Goal: Use online tool/utility: Utilize a website feature to perform a specific function

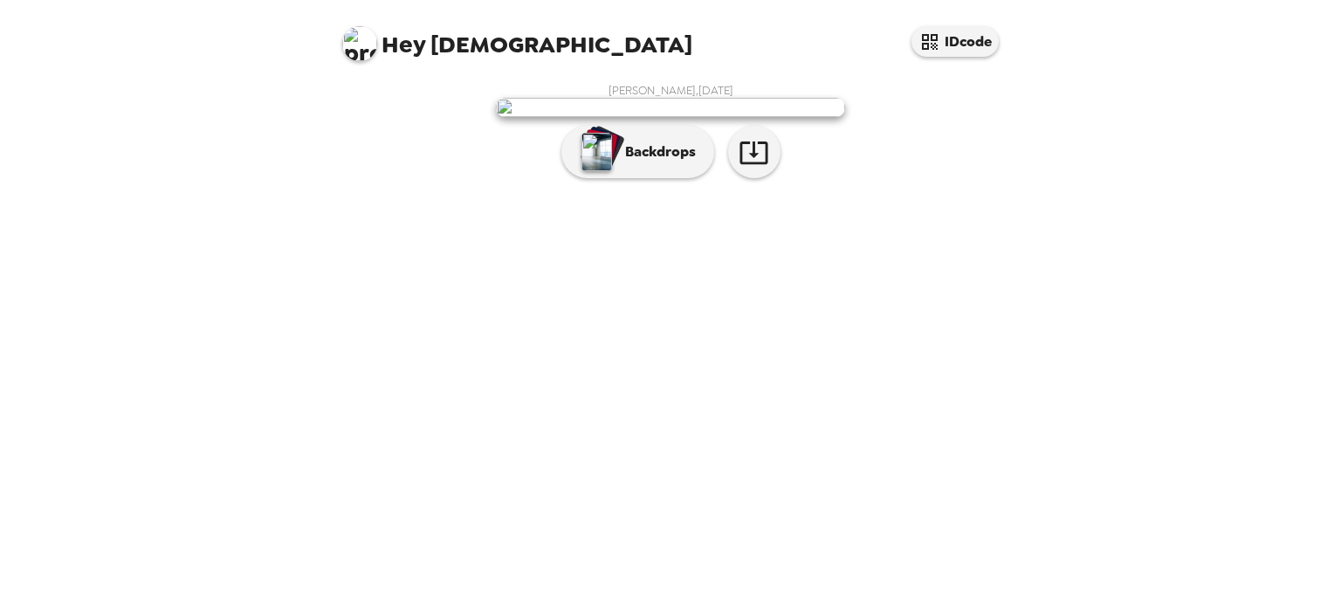
scroll to position [24, 0]
click at [645, 162] on p "Backdrops" at bounding box center [656, 151] width 79 height 21
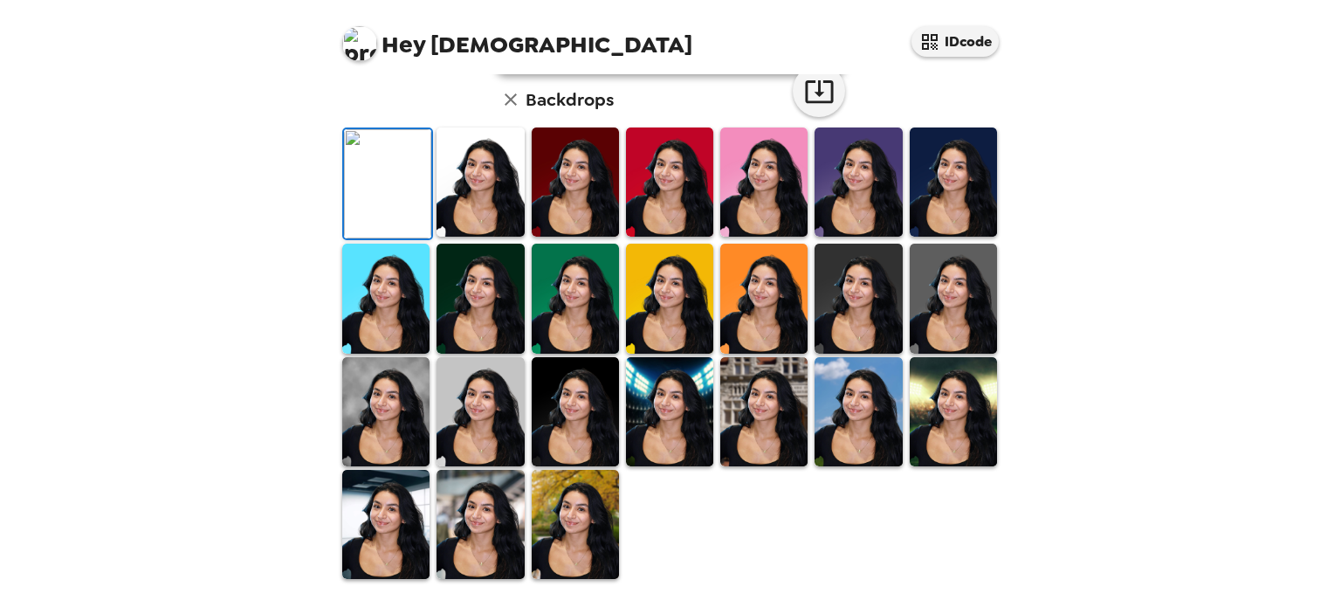
scroll to position [226, 0]
click at [787, 237] on img at bounding box center [764, 182] width 87 height 109
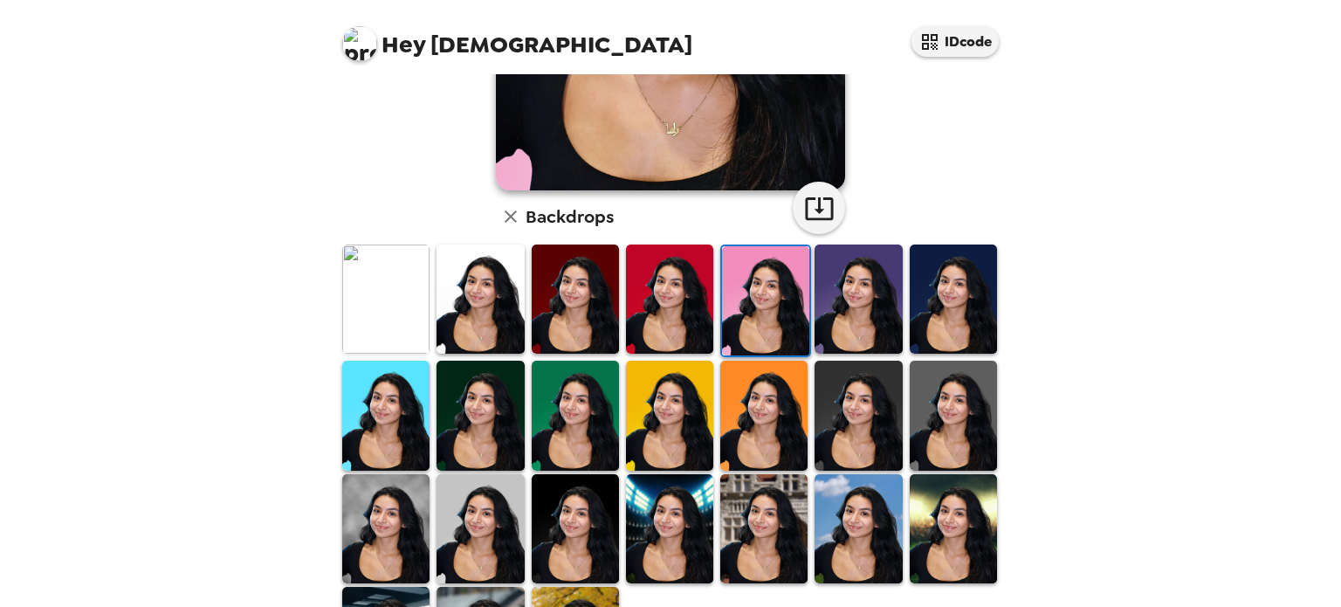
scroll to position [346, 0]
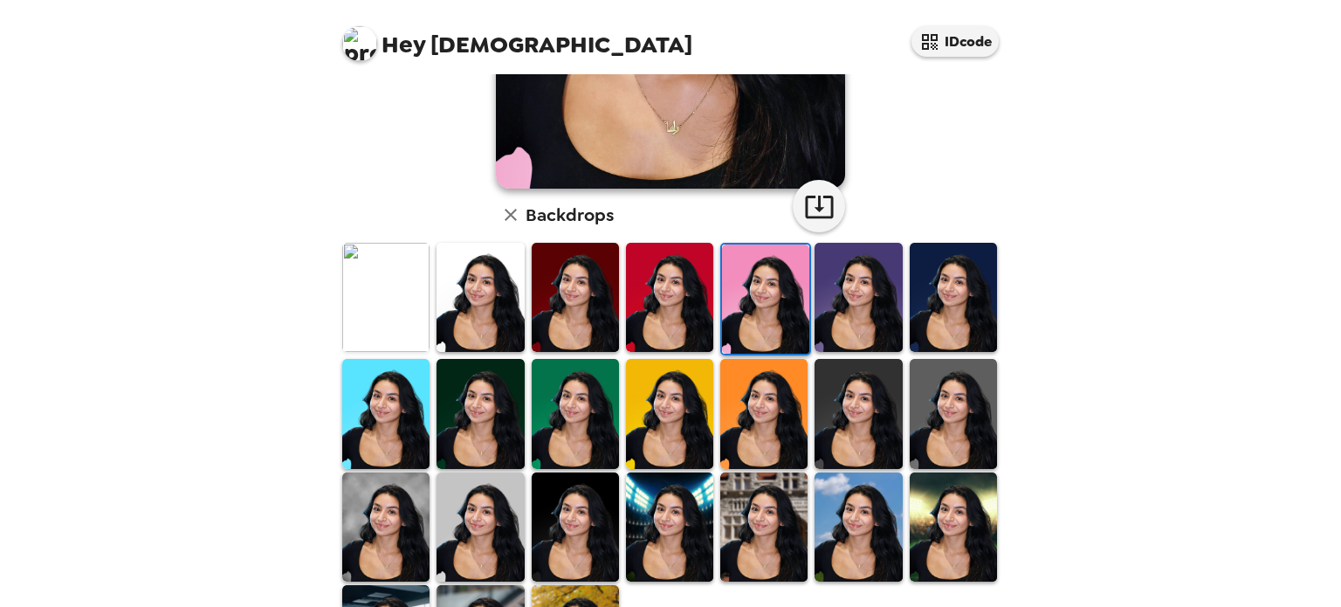
click at [503, 405] on img at bounding box center [480, 413] width 87 height 109
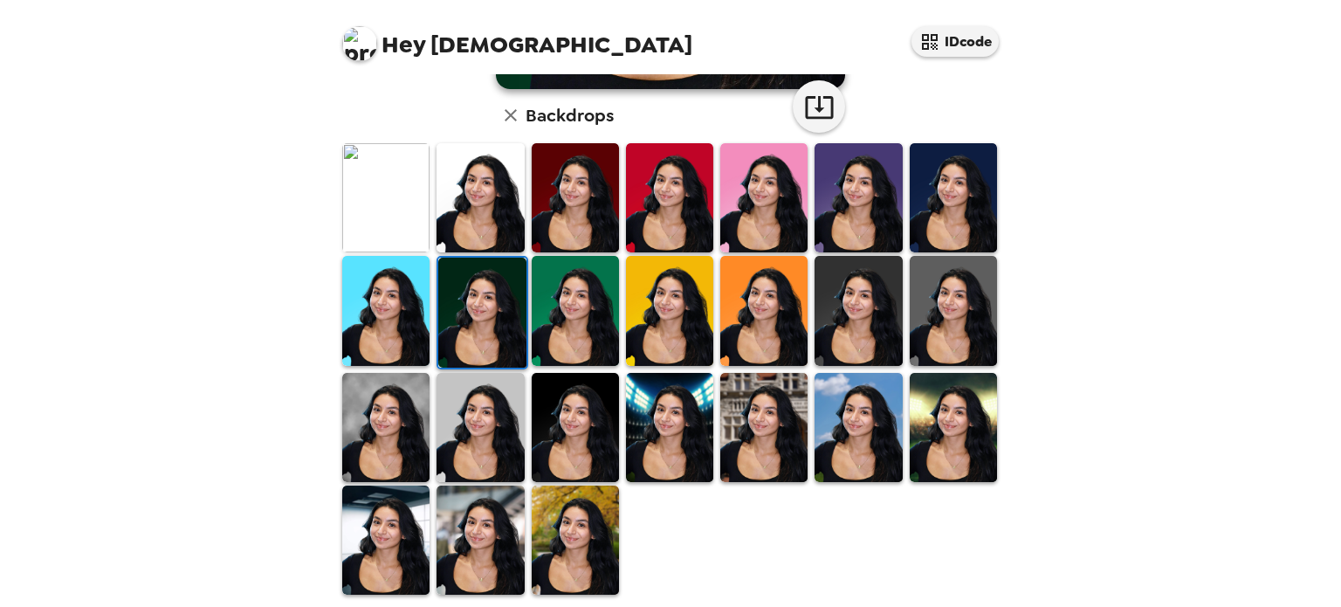
scroll to position [451, 0]
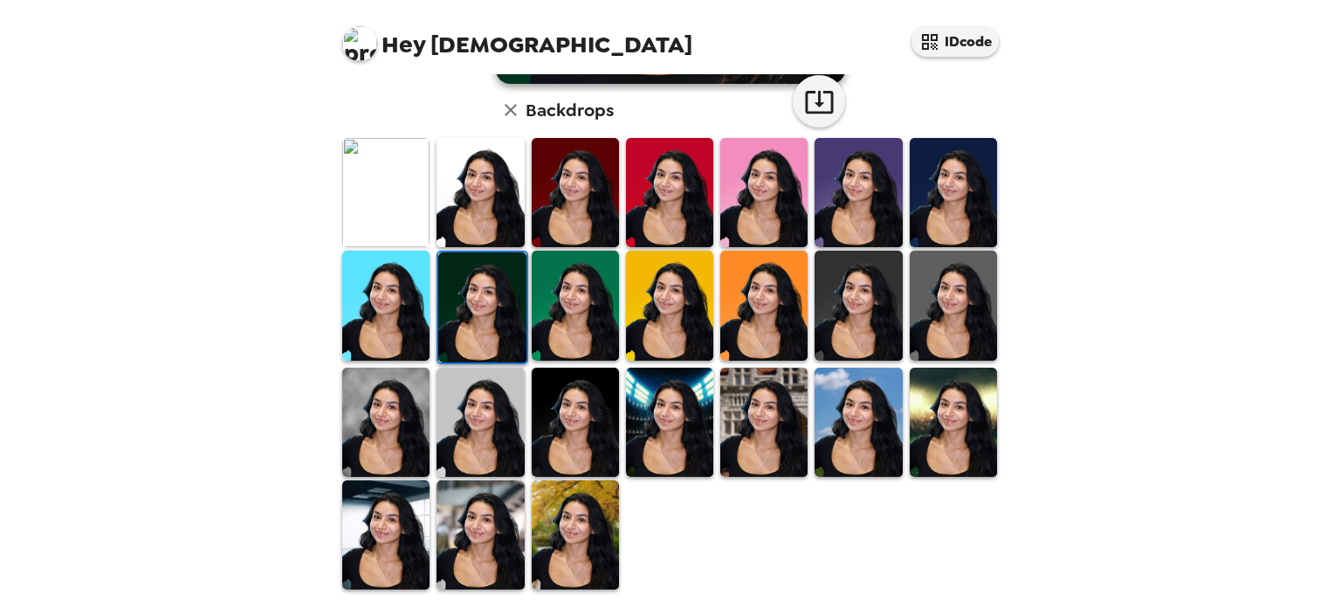
click at [472, 196] on img at bounding box center [480, 192] width 87 height 109
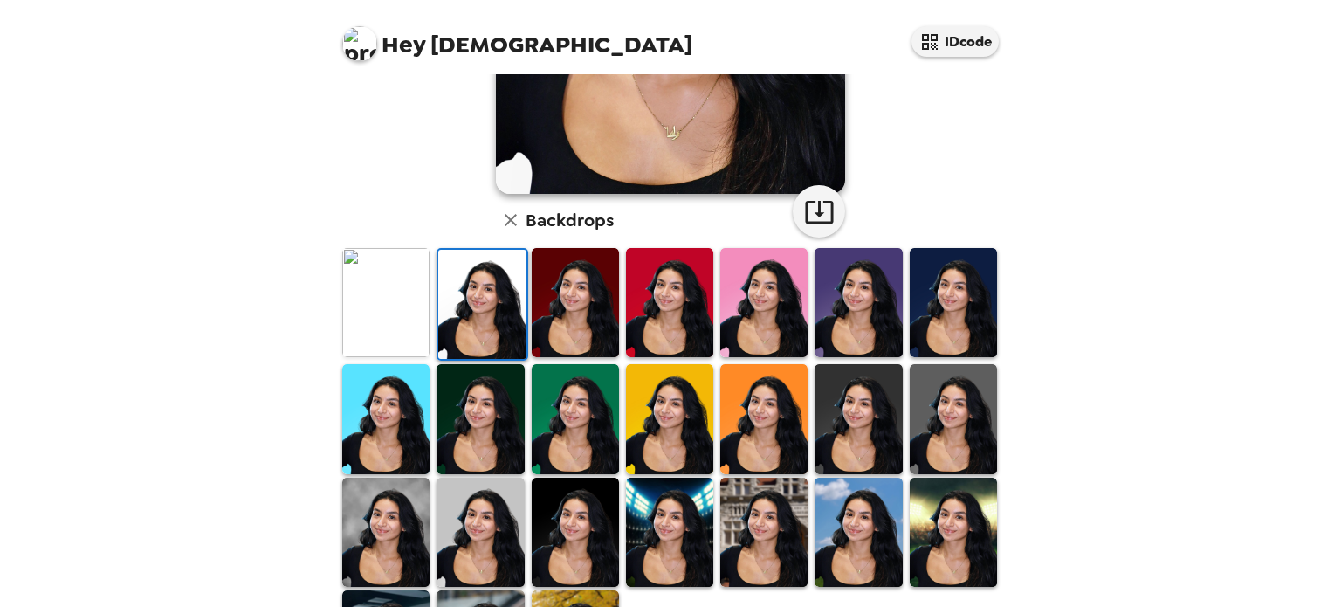
scroll to position [348, 0]
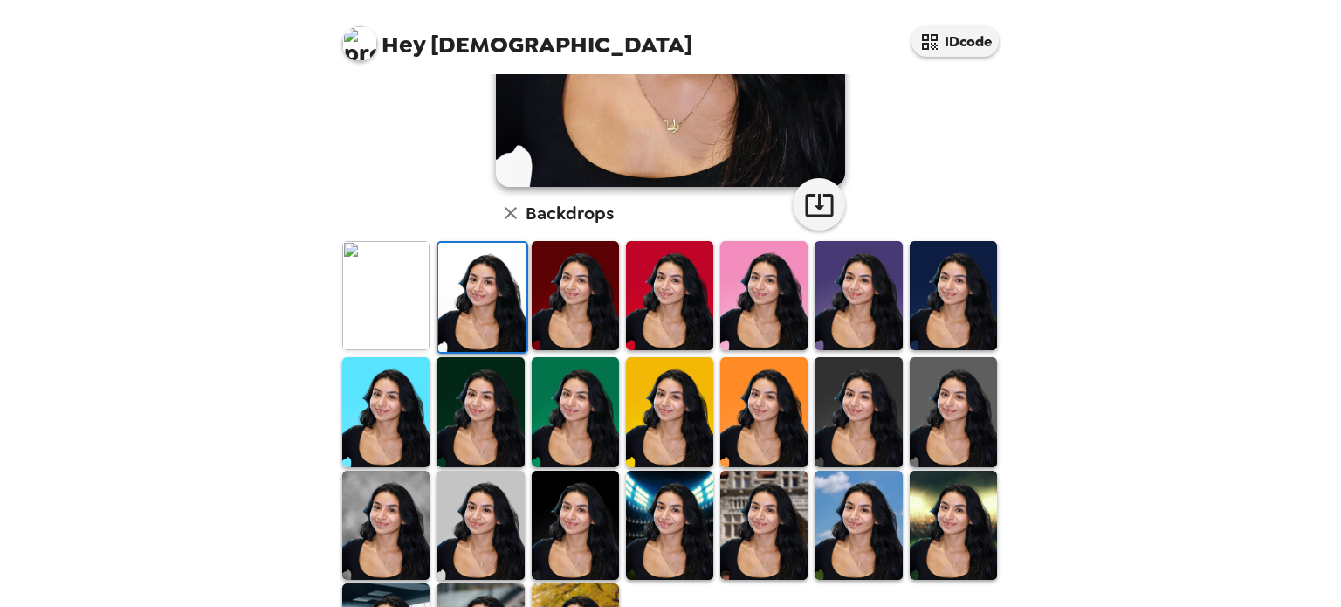
click at [402, 275] on img at bounding box center [385, 295] width 87 height 109
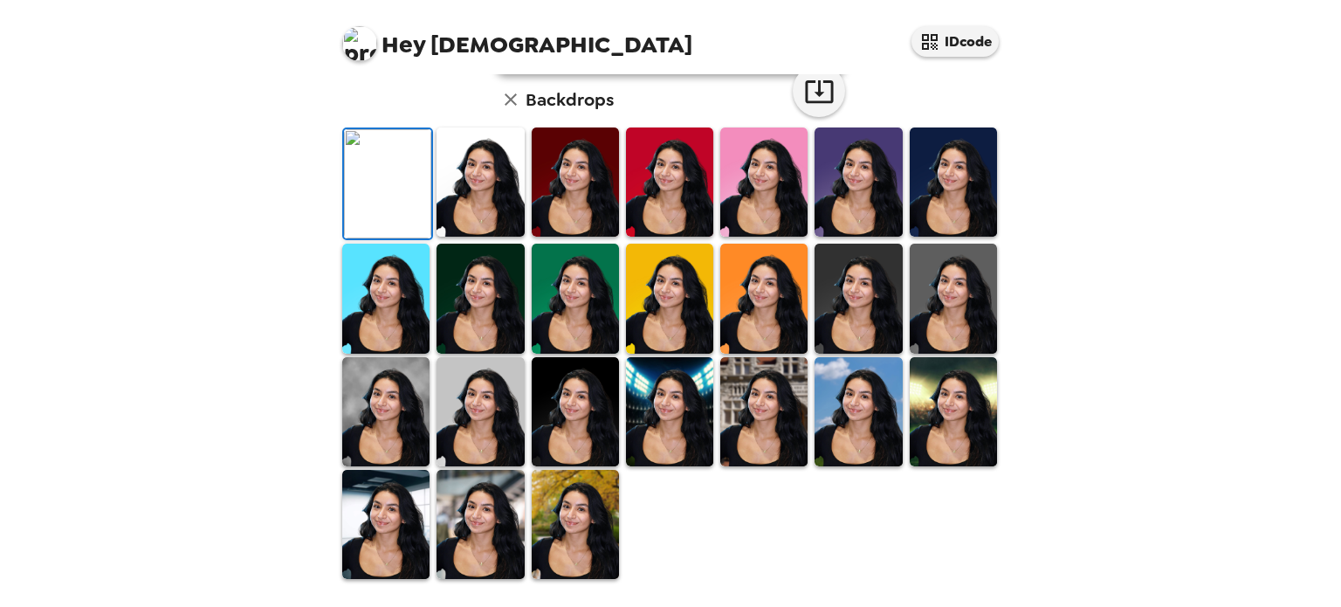
scroll to position [451, 0]
click at [514, 528] on img at bounding box center [480, 524] width 87 height 109
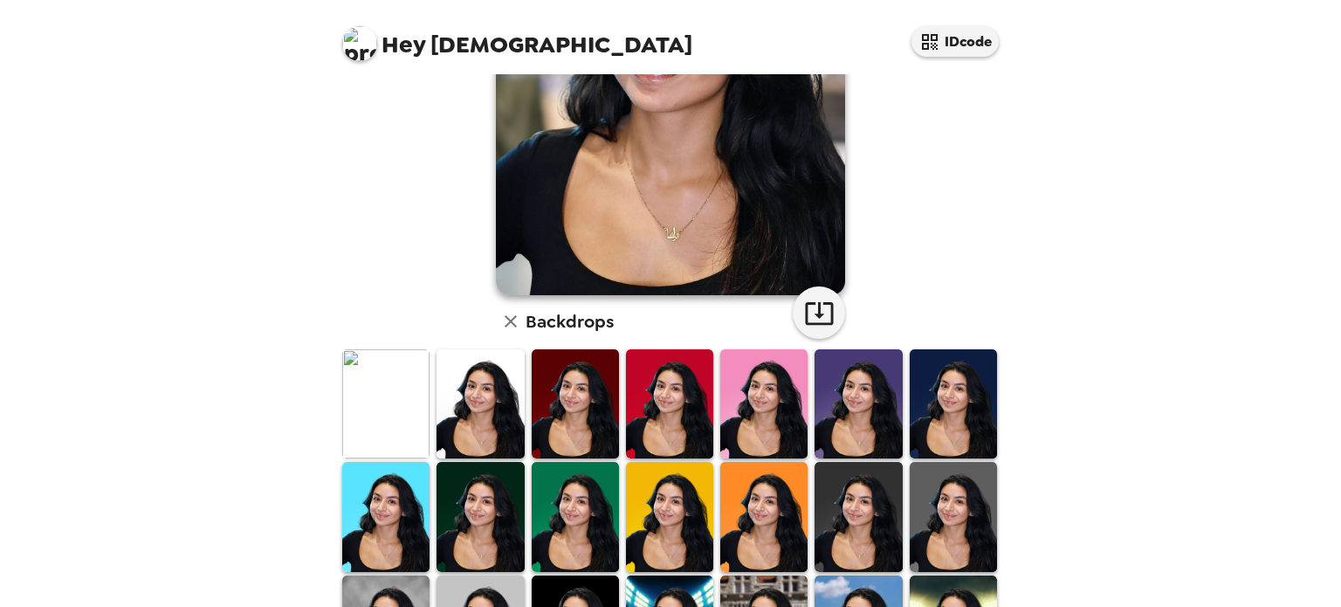
scroll to position [240, 0]
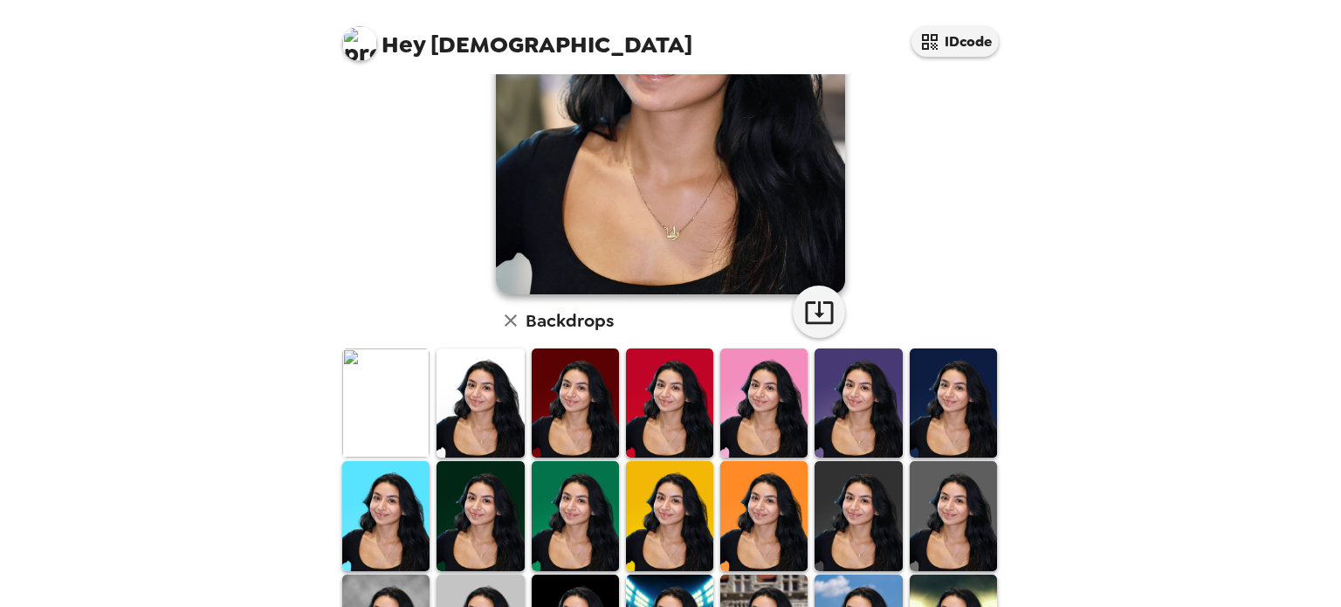
click at [389, 380] on img at bounding box center [385, 402] width 87 height 109
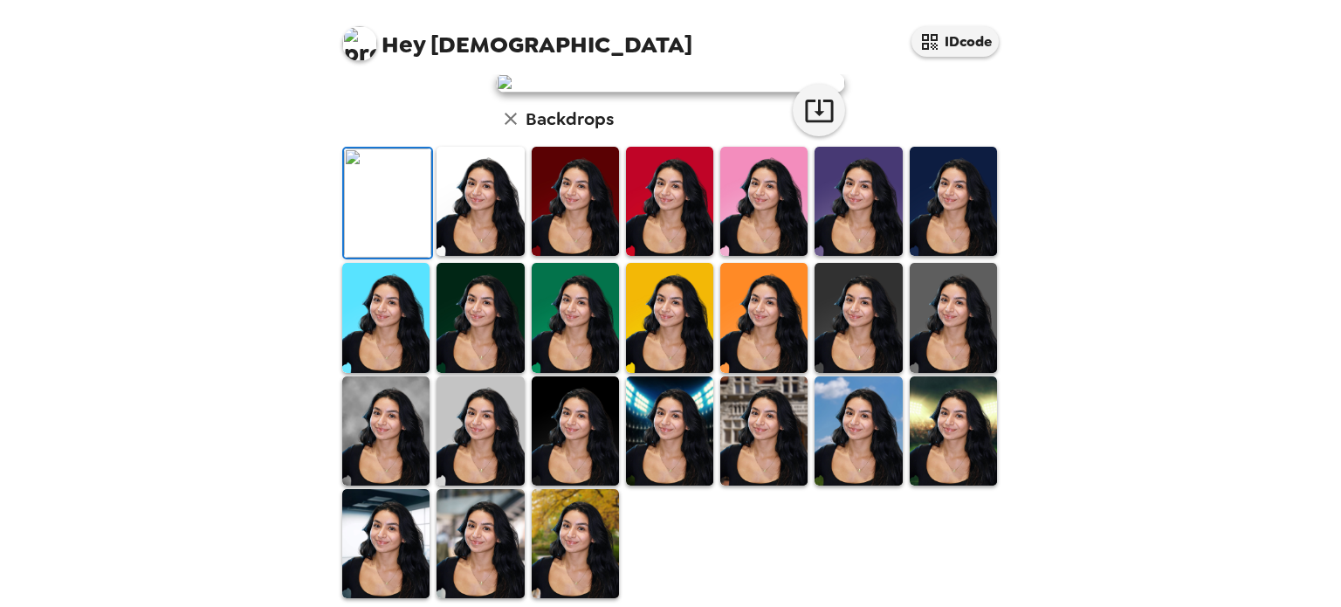
scroll to position [0, 0]
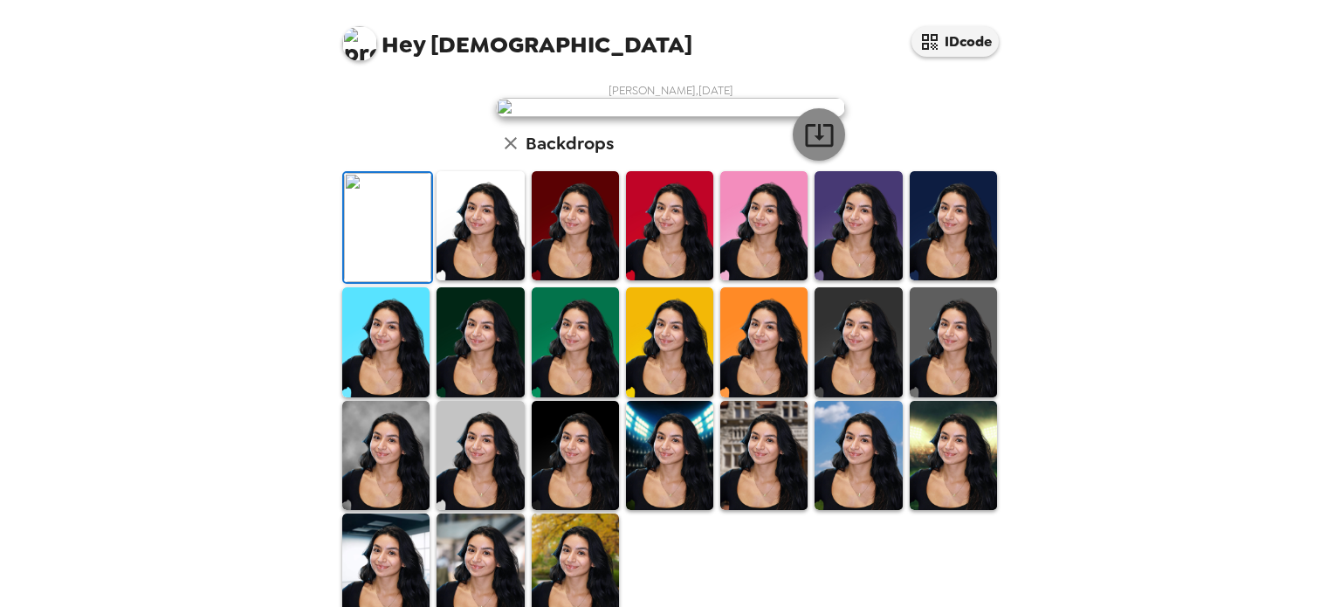
click at [804, 150] on icon "button" at bounding box center [819, 135] width 31 height 31
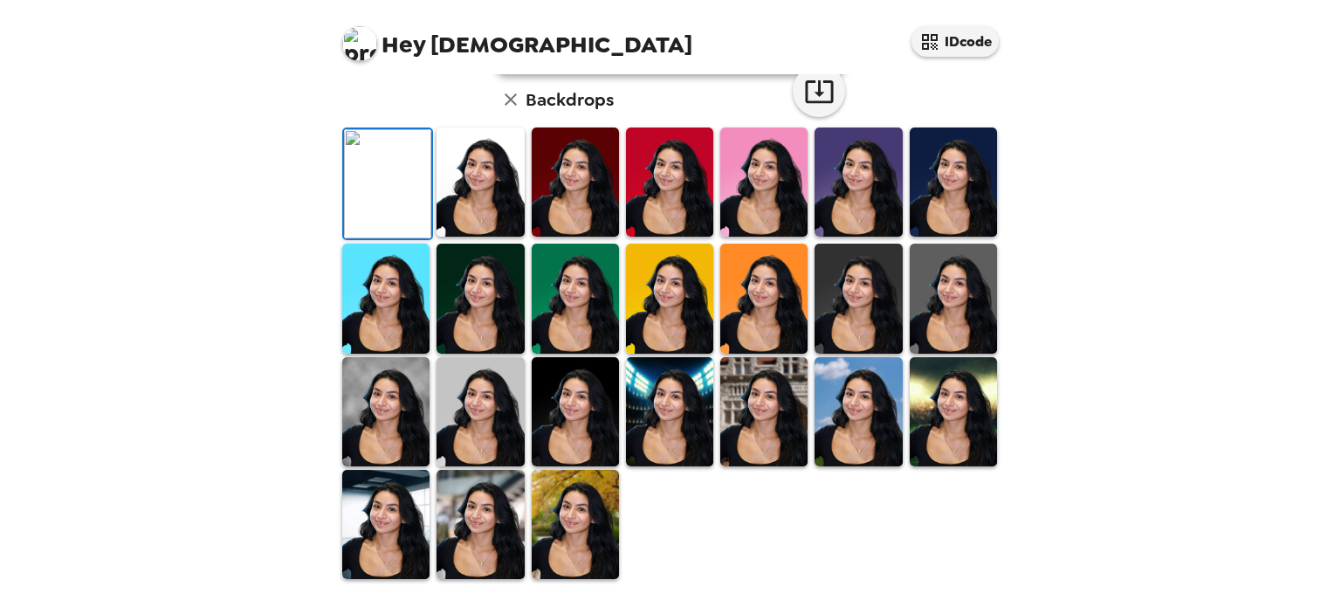
scroll to position [348, 0]
click at [472, 237] on img at bounding box center [480, 182] width 87 height 109
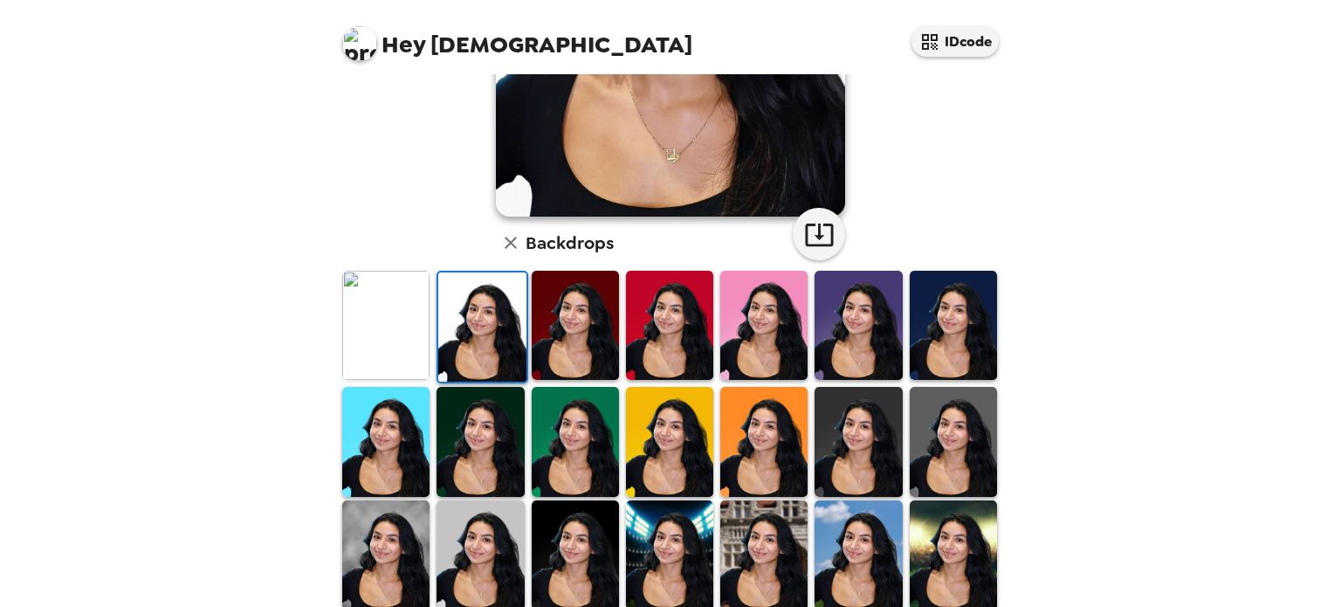
scroll to position [451, 0]
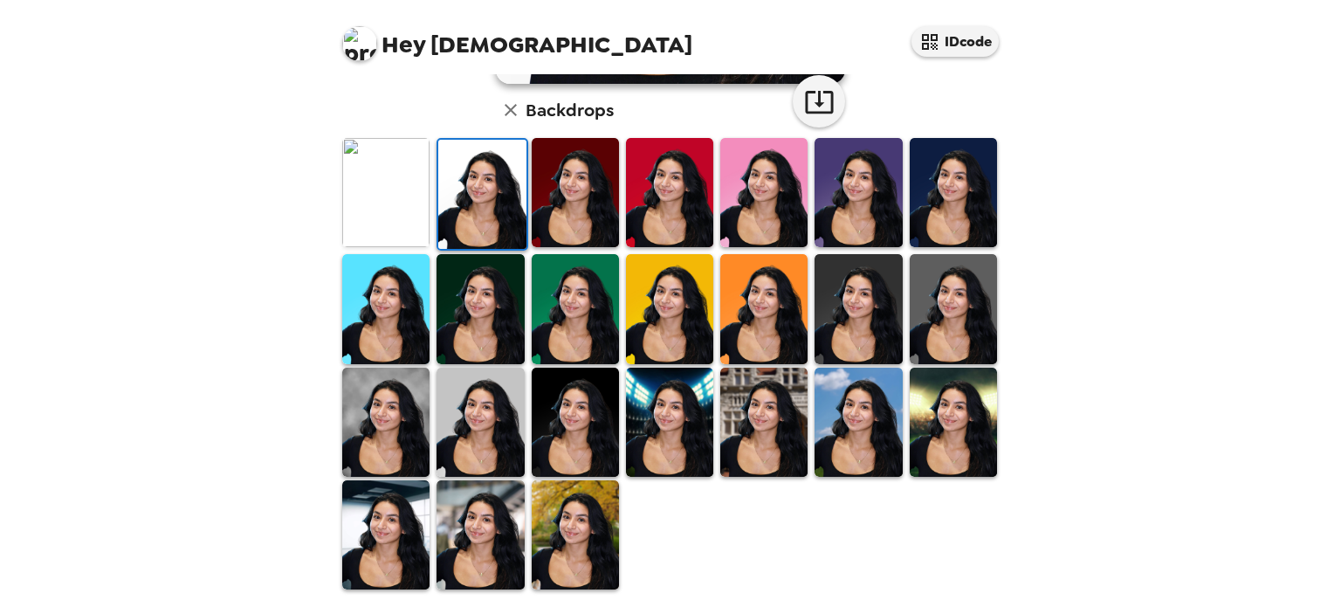
click at [564, 558] on img at bounding box center [575, 534] width 87 height 109
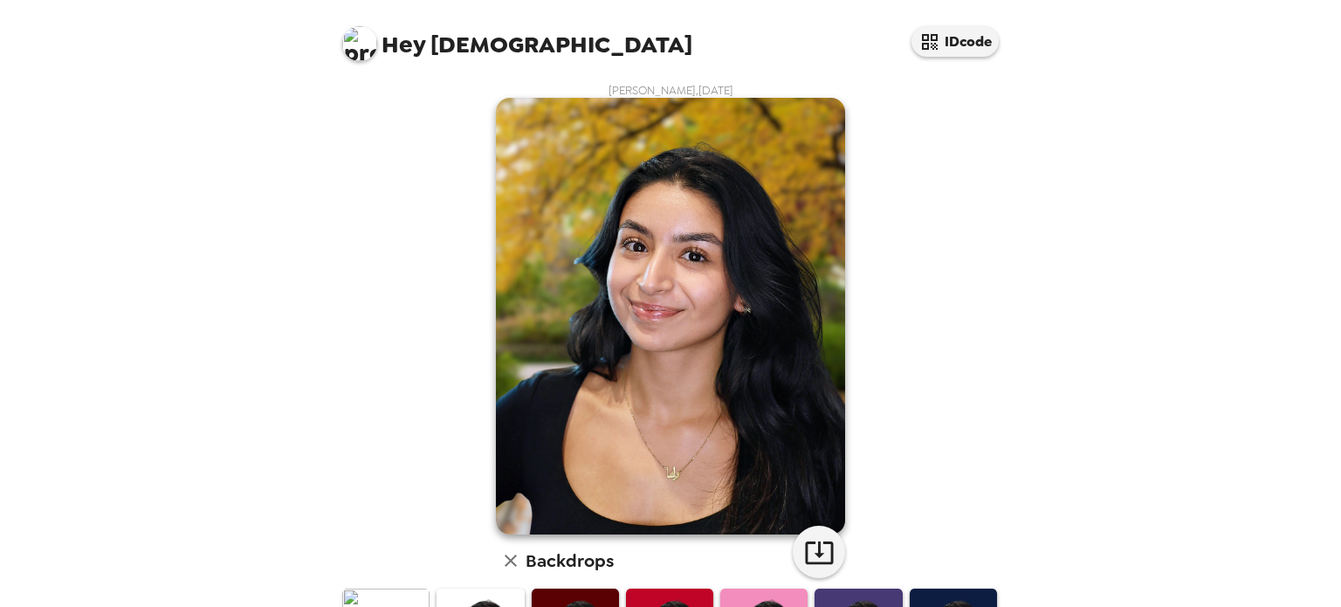
scroll to position [0, 0]
click at [811, 545] on icon "button" at bounding box center [819, 552] width 28 height 23
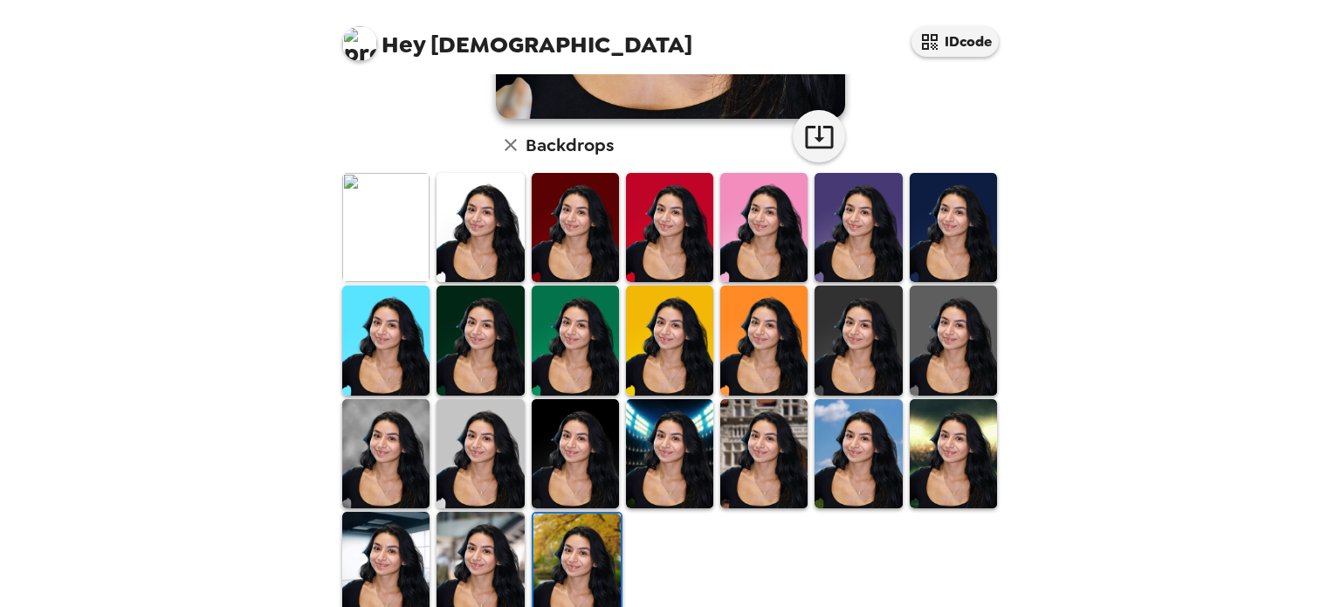
scroll to position [451, 0]
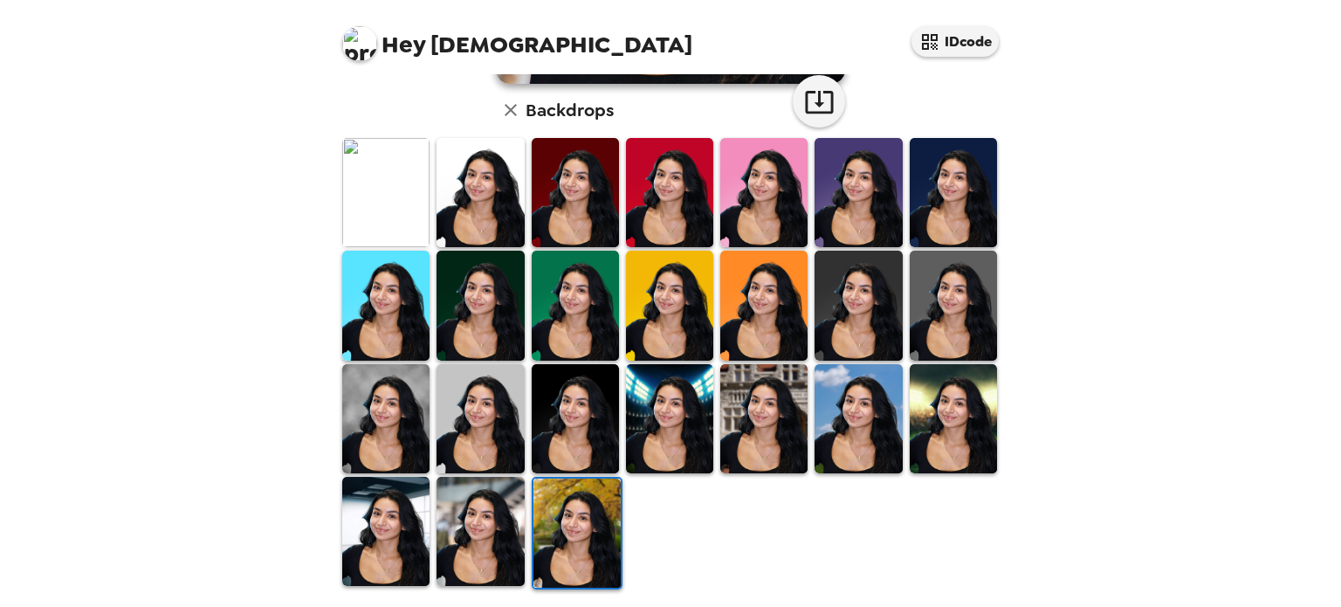
click at [842, 424] on img at bounding box center [858, 418] width 87 height 109
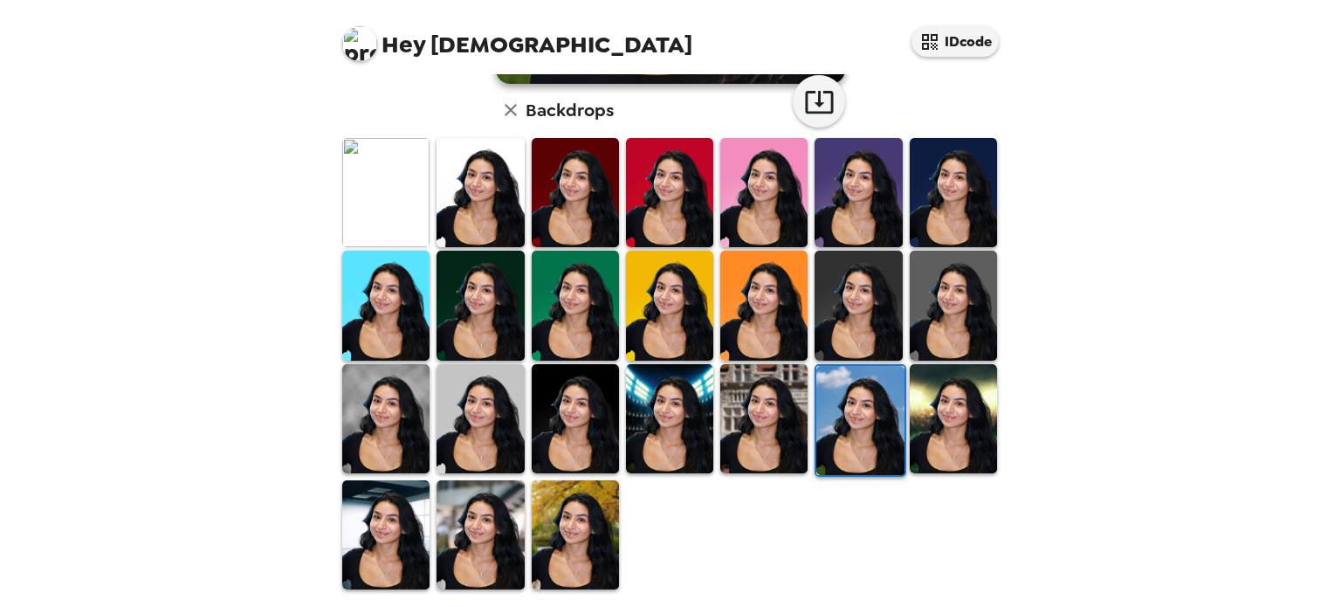
click at [383, 422] on img at bounding box center [385, 418] width 87 height 109
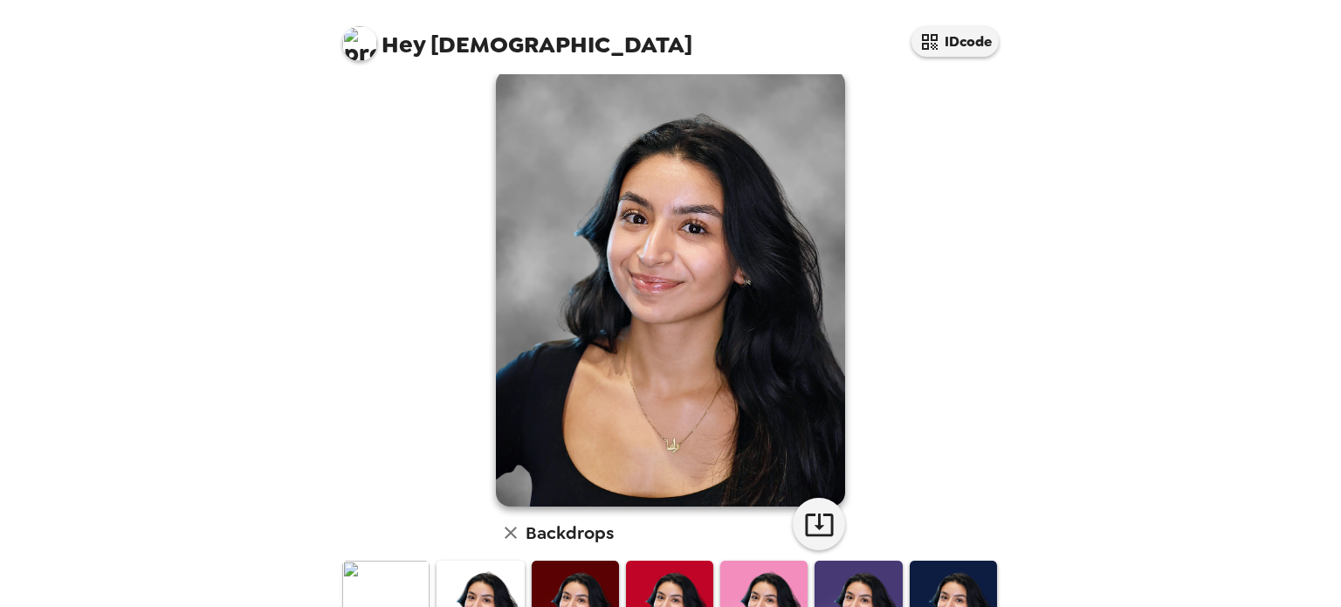
scroll to position [0, 0]
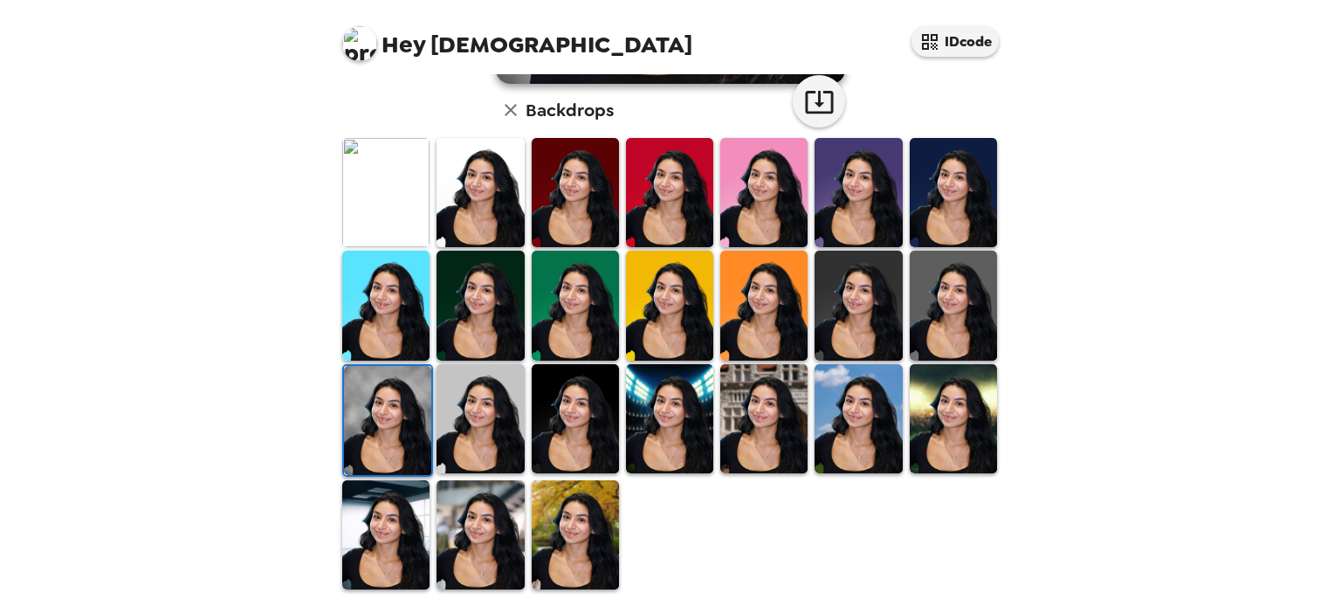
click at [403, 181] on img at bounding box center [385, 192] width 87 height 109
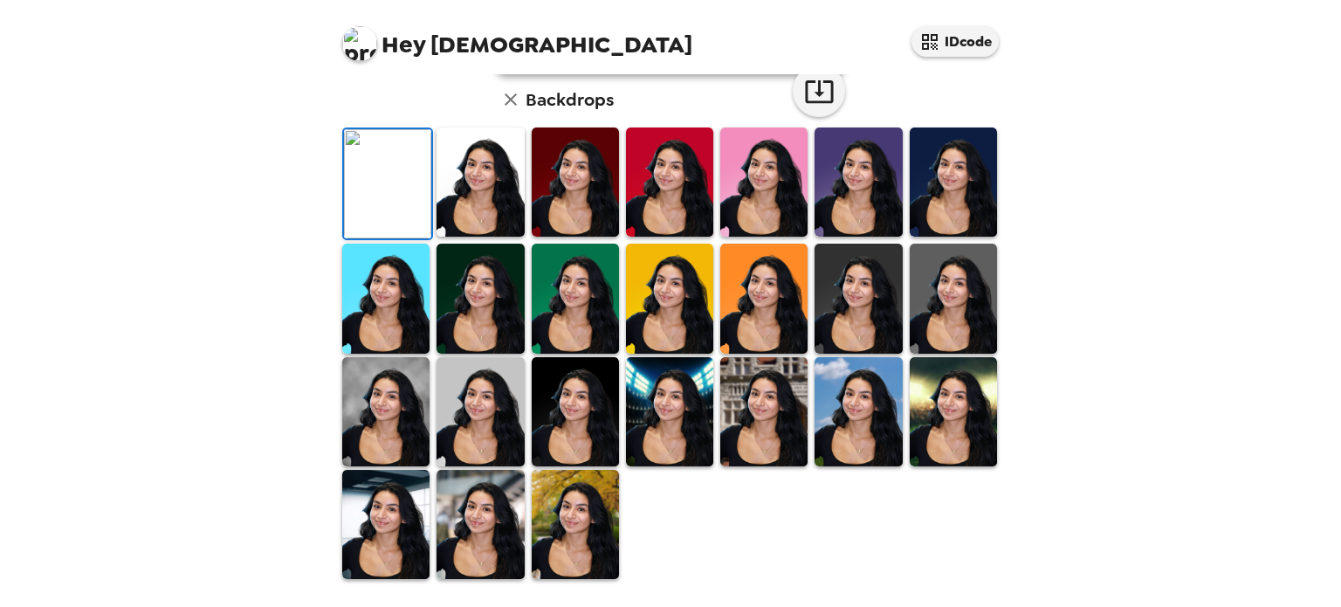
scroll to position [62, 0]
click at [495, 237] on img at bounding box center [480, 182] width 87 height 109
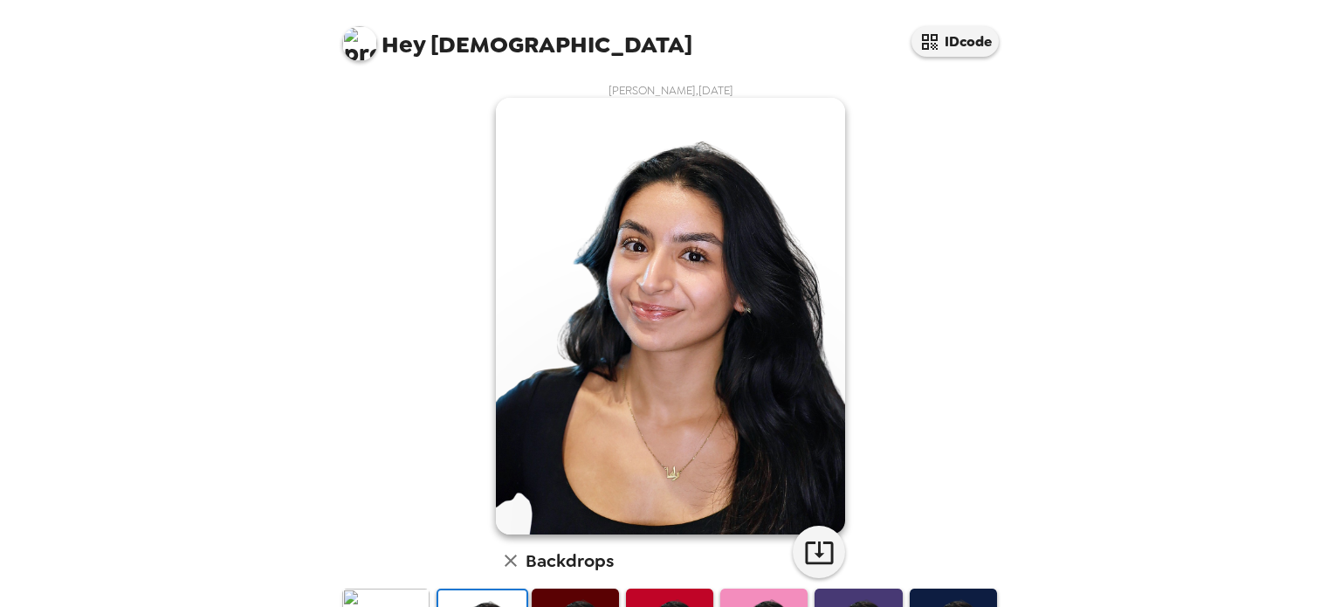
scroll to position [451, 0]
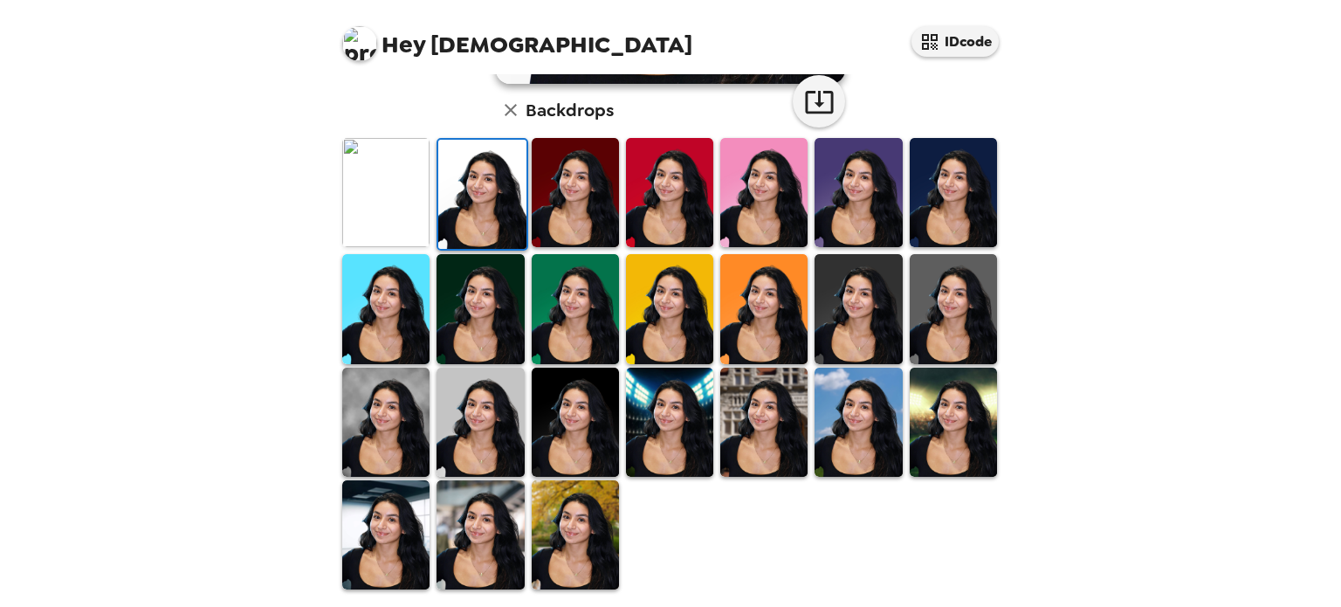
click at [585, 504] on img at bounding box center [575, 534] width 87 height 109
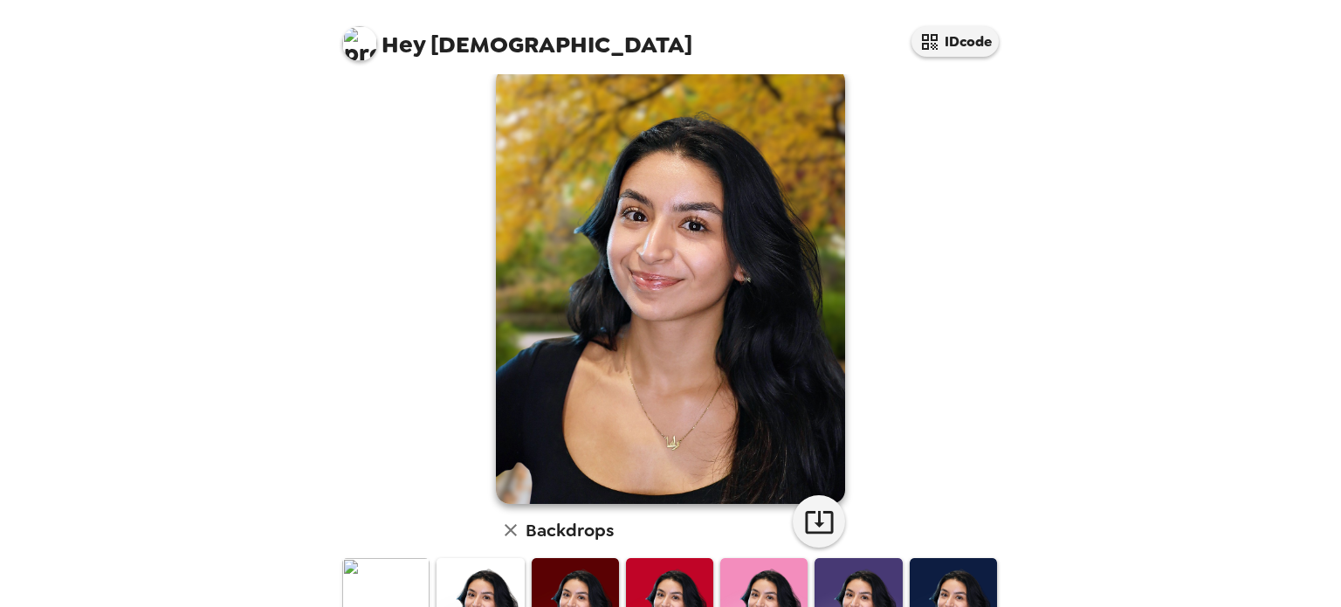
scroll to position [17, 0]
